Goal: Communication & Community: Answer question/provide support

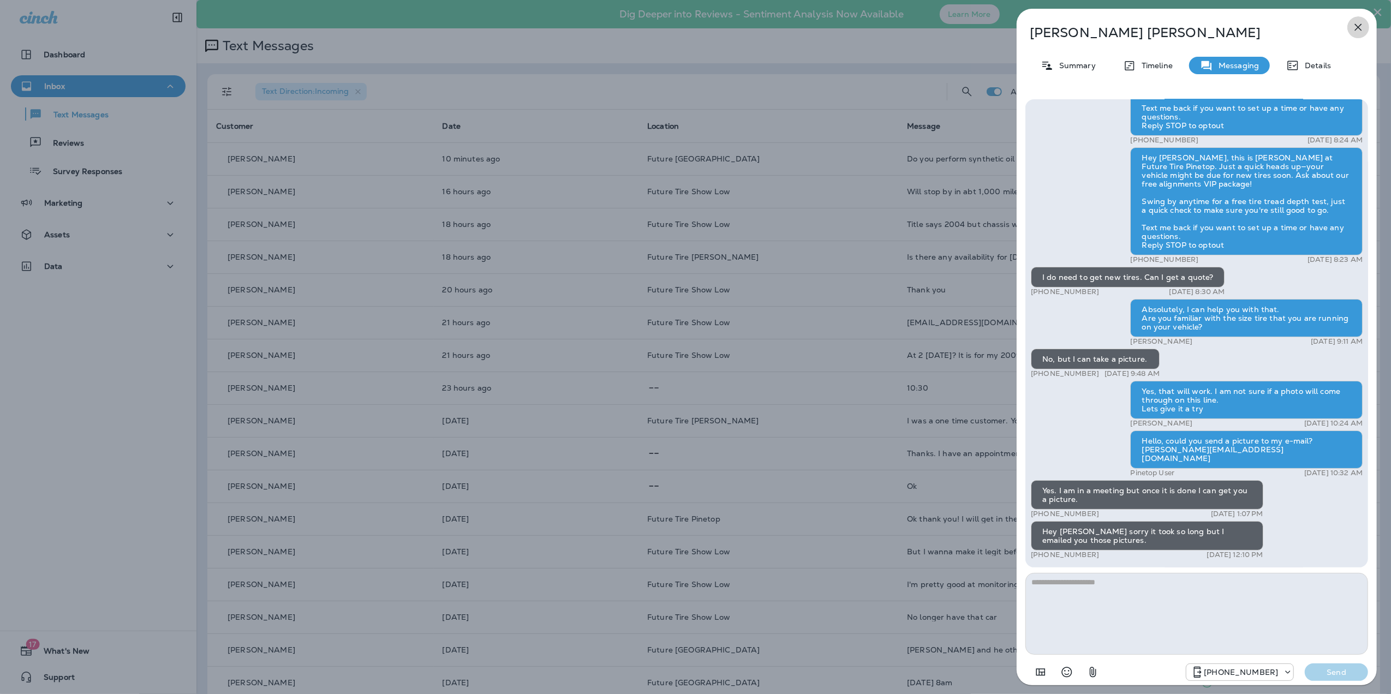
click at [1359, 26] on icon "button" at bounding box center [1358, 27] width 7 height 7
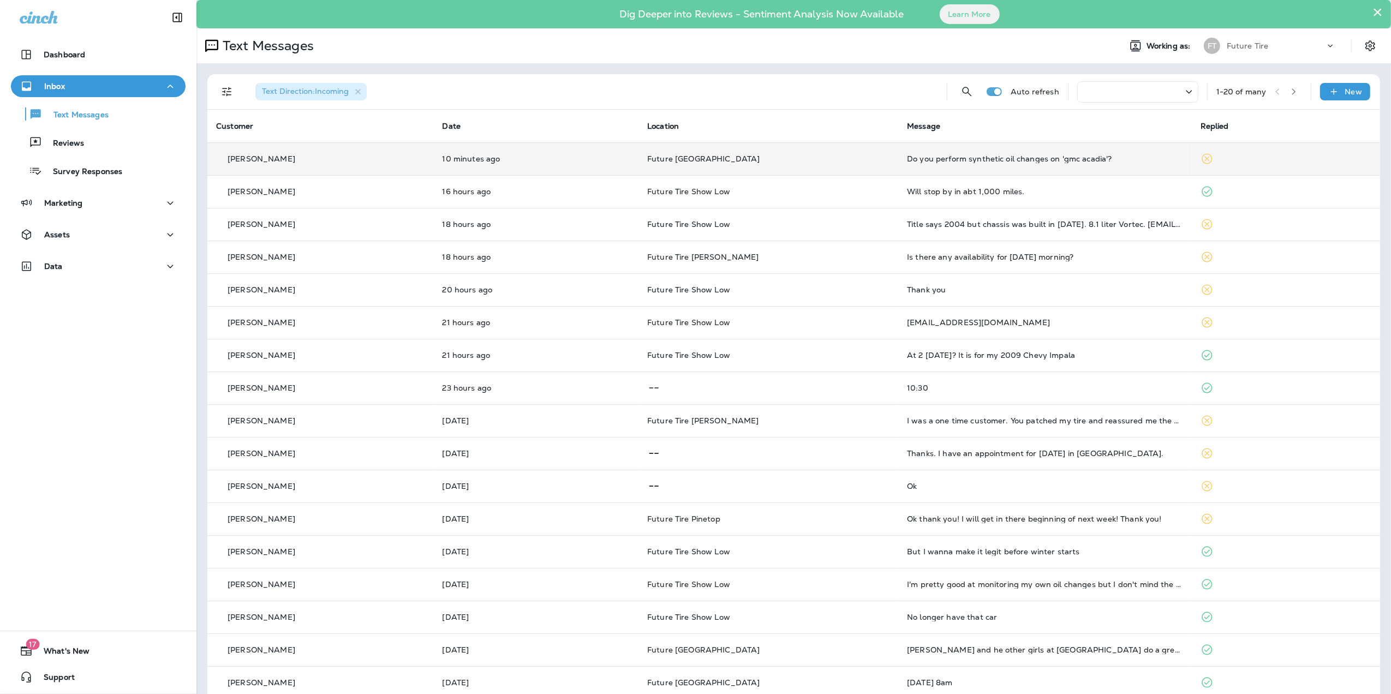
click at [1116, 166] on td "Do you perform synthetic oil changes on 'gmc acadia'?" at bounding box center [1045, 158] width 294 height 33
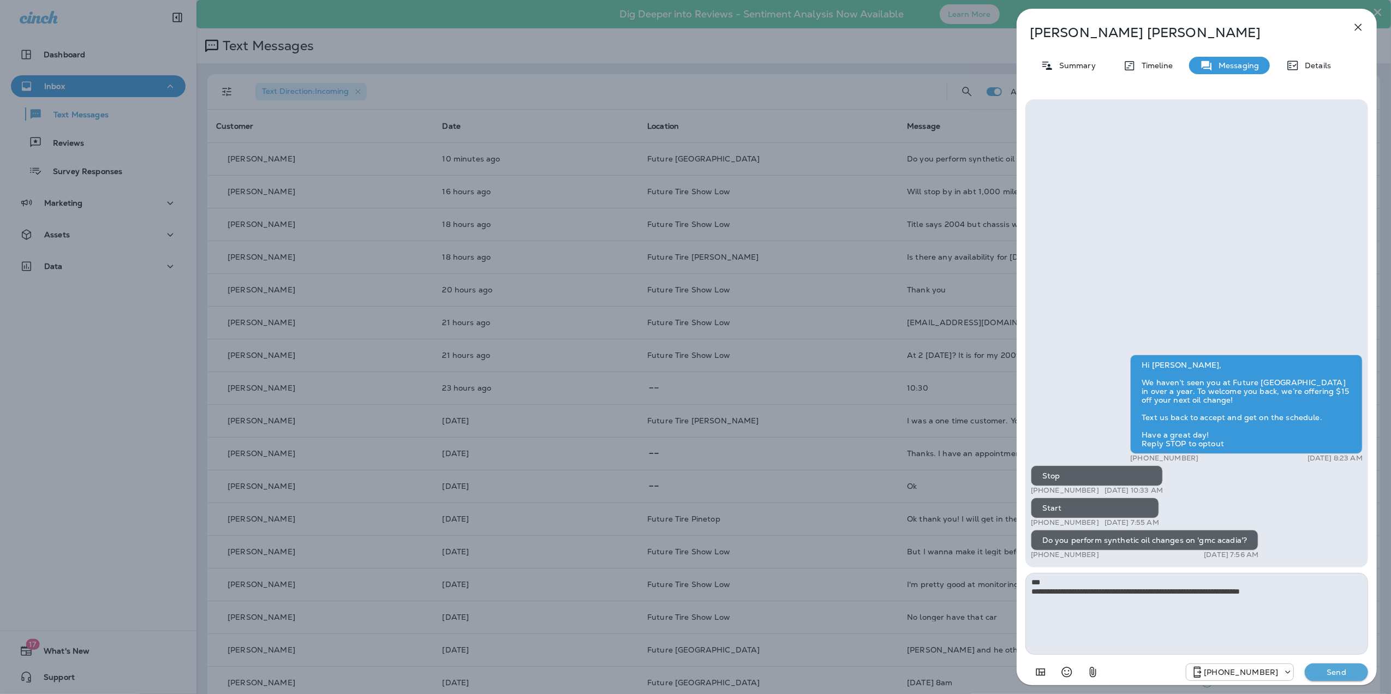
type textarea "**********"
click at [1358, 671] on p "Send" at bounding box center [1336, 672] width 46 height 10
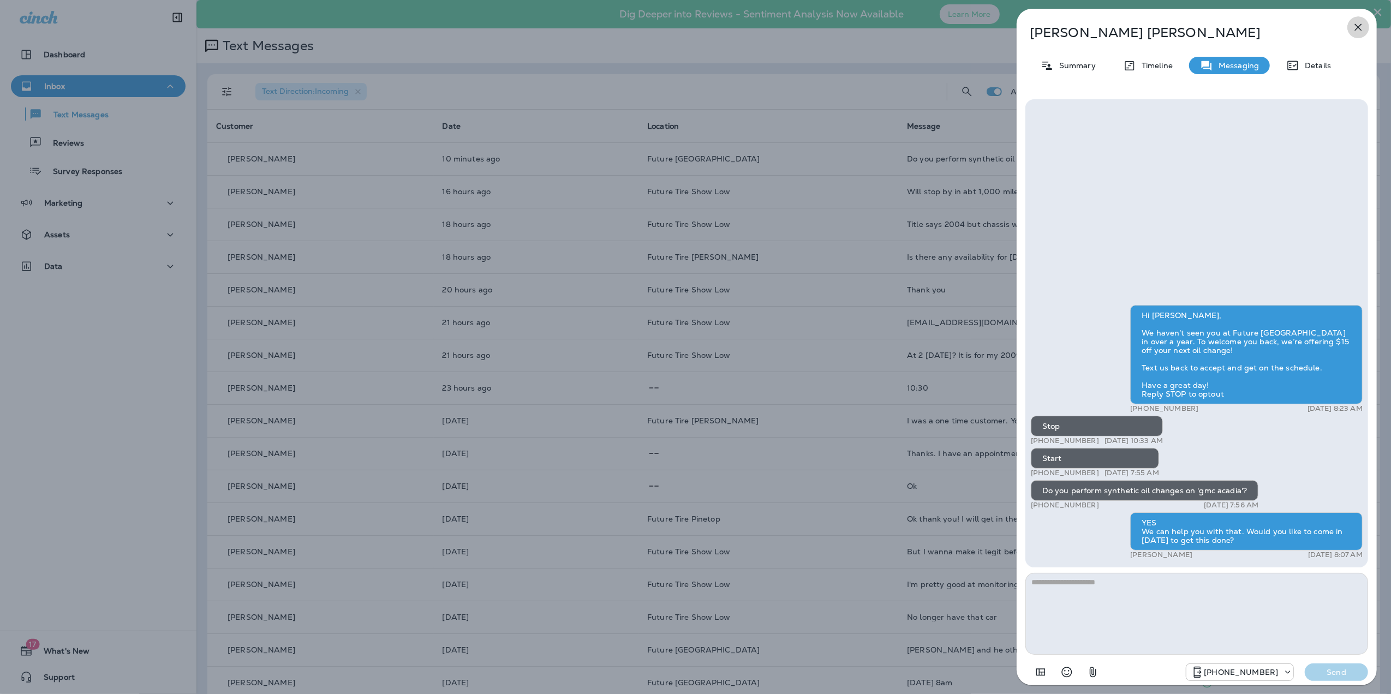
click at [1354, 33] on icon "button" at bounding box center [1358, 27] width 13 height 13
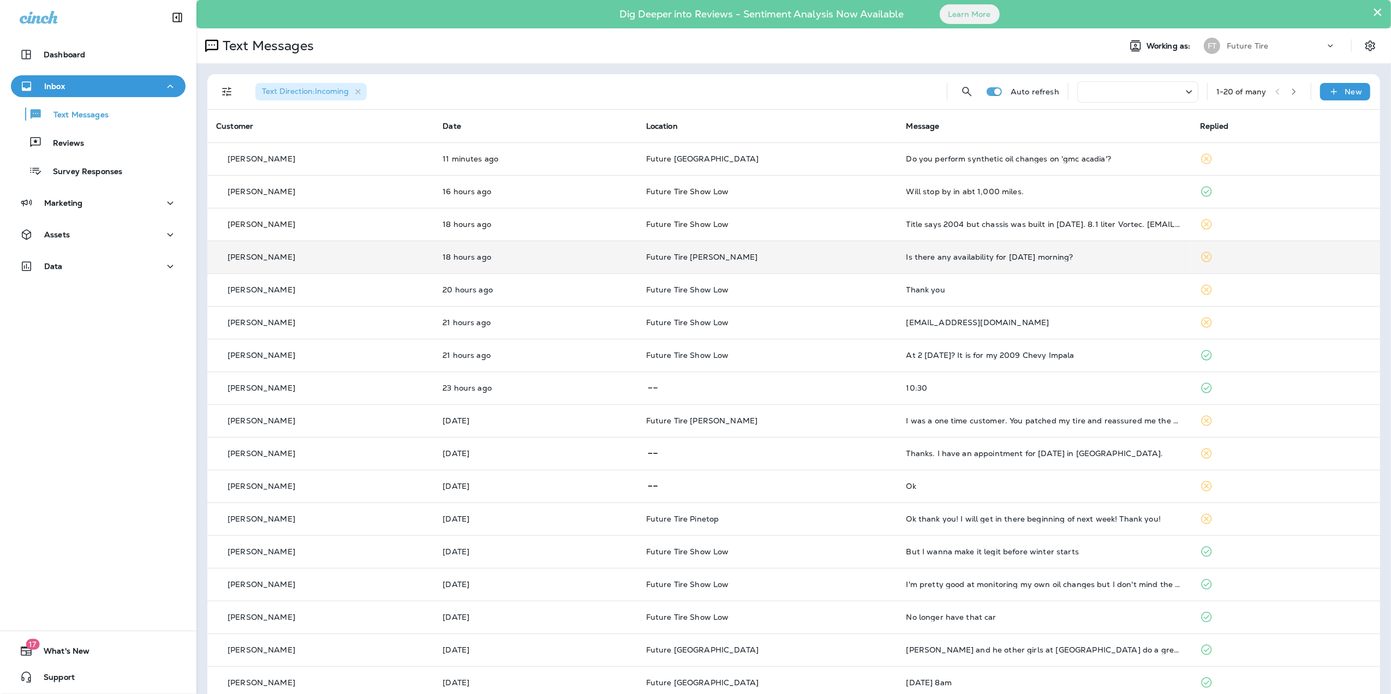
click at [1109, 265] on td "Is there any availability for [DATE] morning?" at bounding box center [1045, 257] width 294 height 33
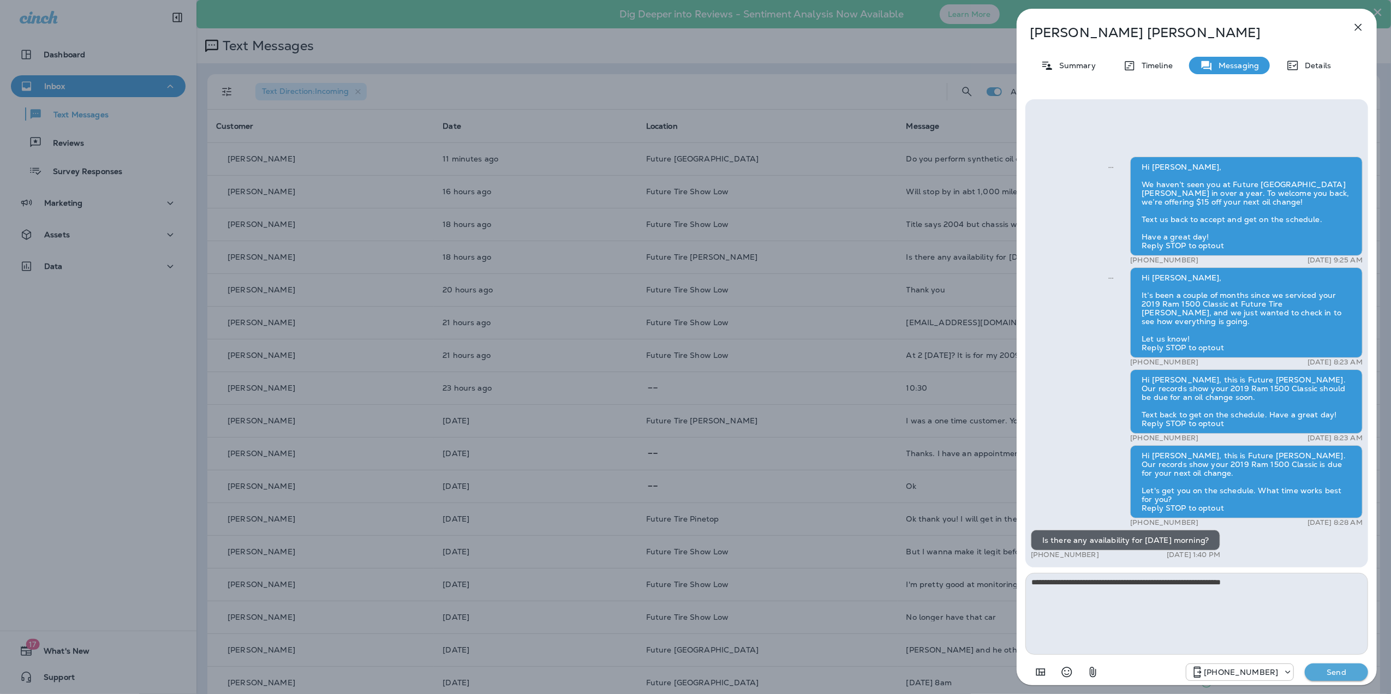
type textarea "**********"
click at [1340, 675] on p "Send" at bounding box center [1336, 672] width 46 height 10
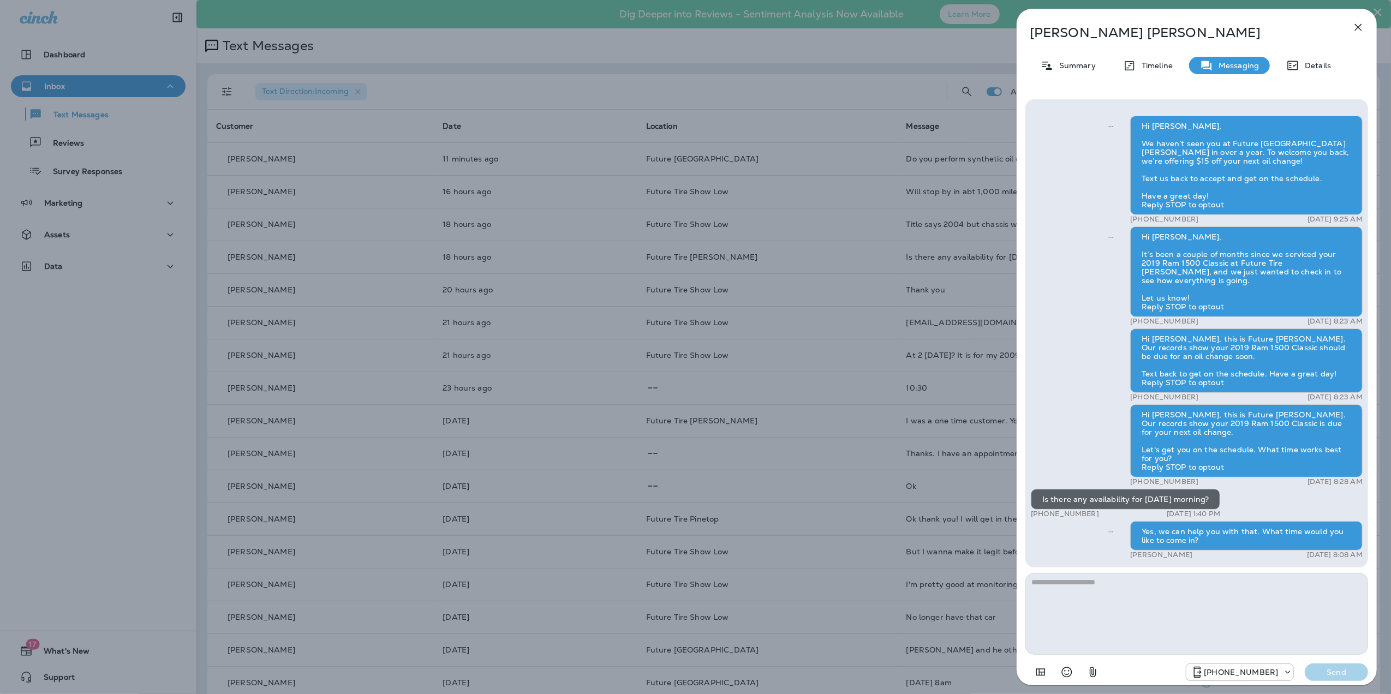
click at [1358, 29] on icon "button" at bounding box center [1358, 27] width 13 height 13
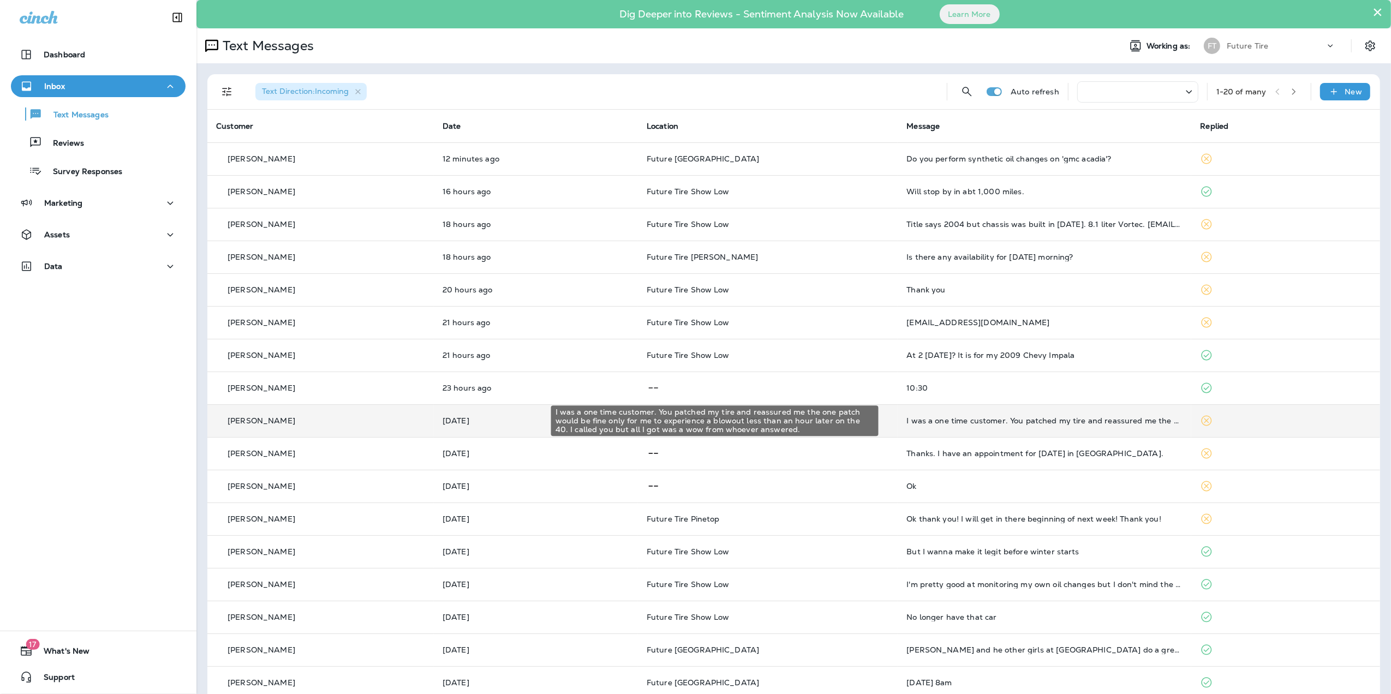
click at [1118, 422] on div "I was a one time customer. You patched my tire and reassured me the one patch w…" at bounding box center [1044, 420] width 276 height 9
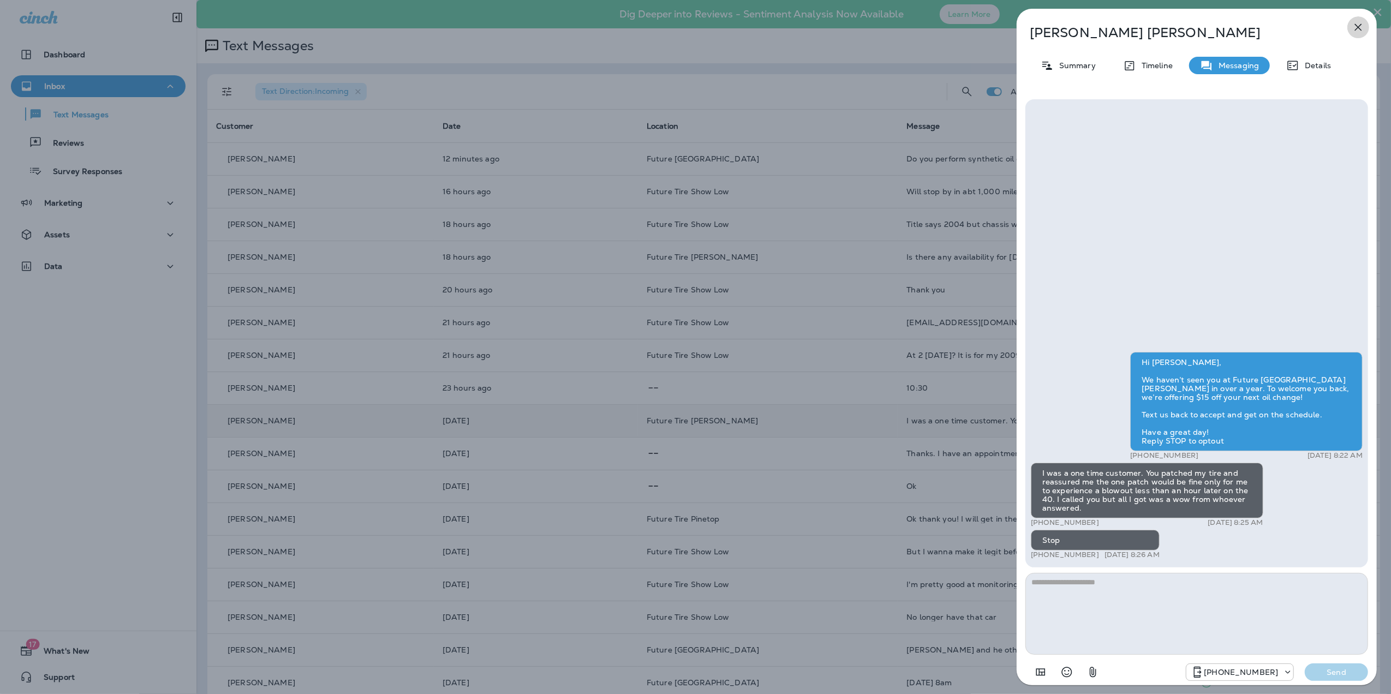
click at [1355, 31] on icon "button" at bounding box center [1358, 27] width 13 height 13
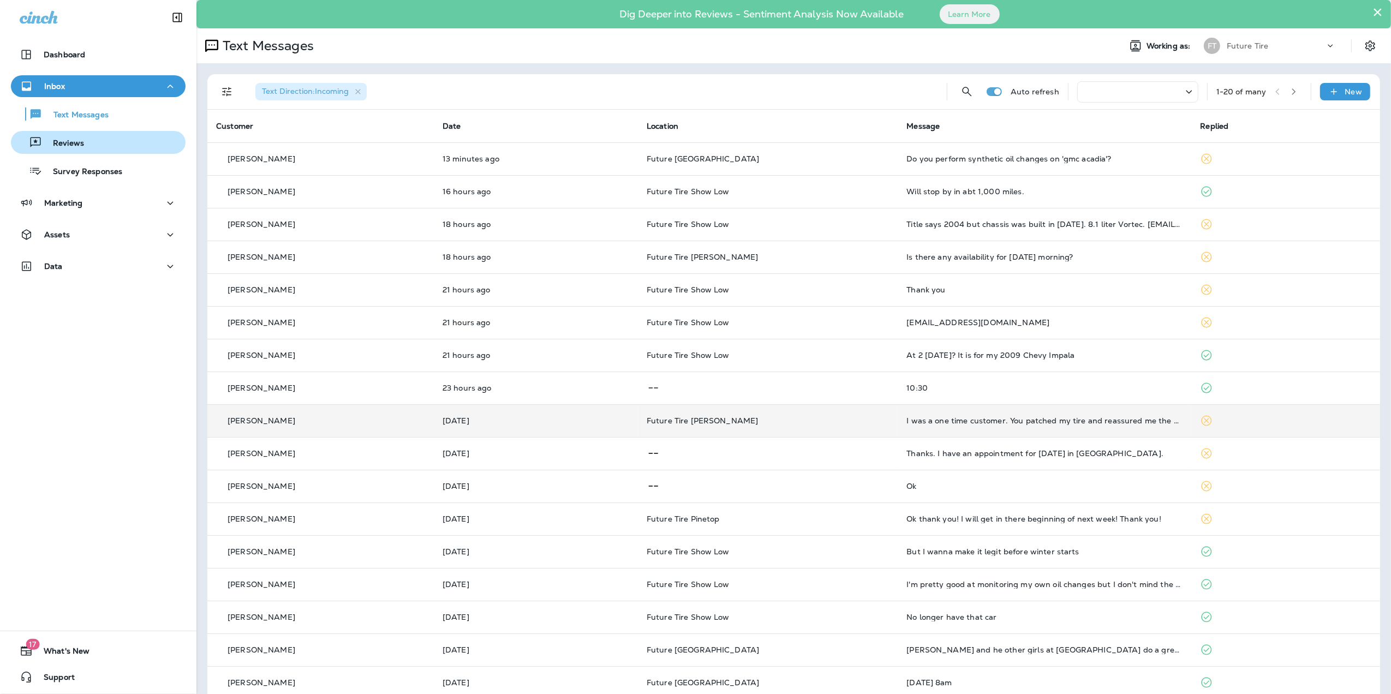
click at [65, 145] on p "Reviews" at bounding box center [63, 144] width 42 height 10
